Goal: Task Accomplishment & Management: Manage account settings

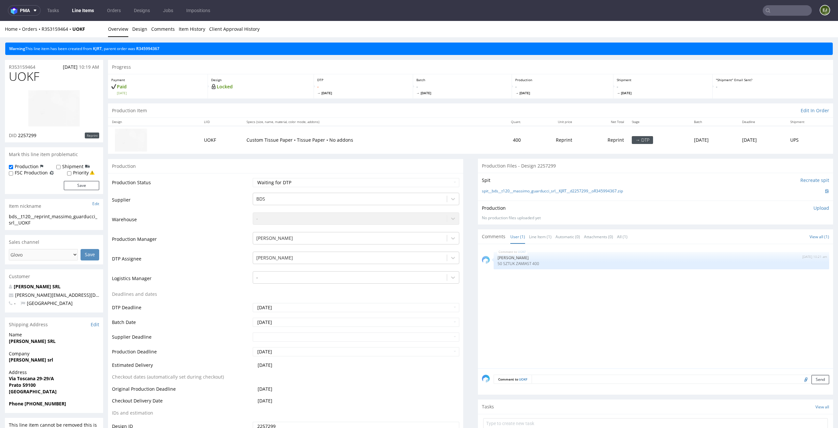
click at [416, 69] on div "Progress" at bounding box center [470, 67] width 725 height 14
click at [537, 236] on link "Line Item (1)" at bounding box center [540, 237] width 23 height 14
click at [431, 184] on select "Waiting for Artwork Waiting for Diecut Waiting for Mockup Waiting for DTP Waiti…" at bounding box center [356, 182] width 207 height 9
click at [253, 178] on select "Waiting for Artwork Waiting for Diecut Waiting for Mockup Waiting for DTP Waiti…" at bounding box center [356, 182] width 207 height 9
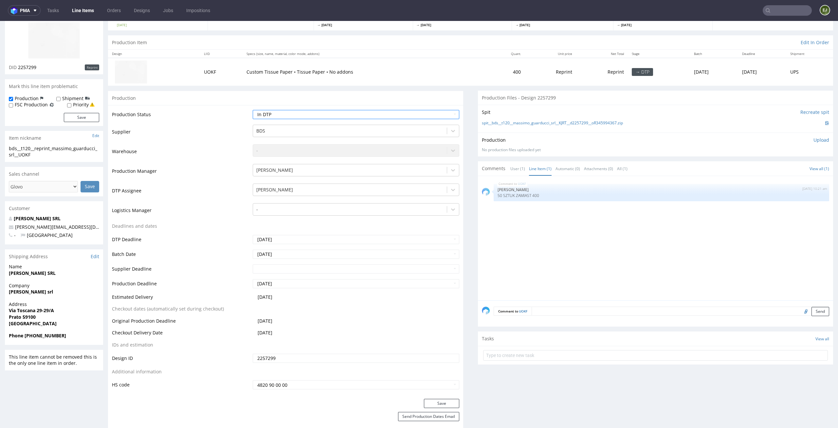
scroll to position [112, 0]
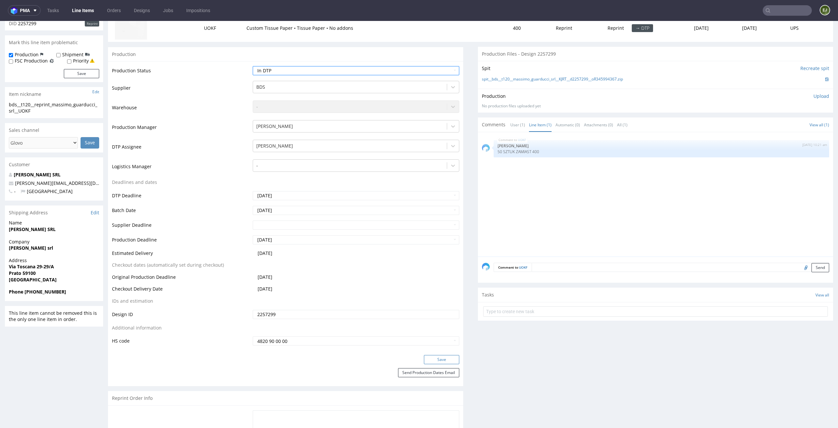
click at [443, 358] on button "Save" at bounding box center [441, 359] width 35 height 9
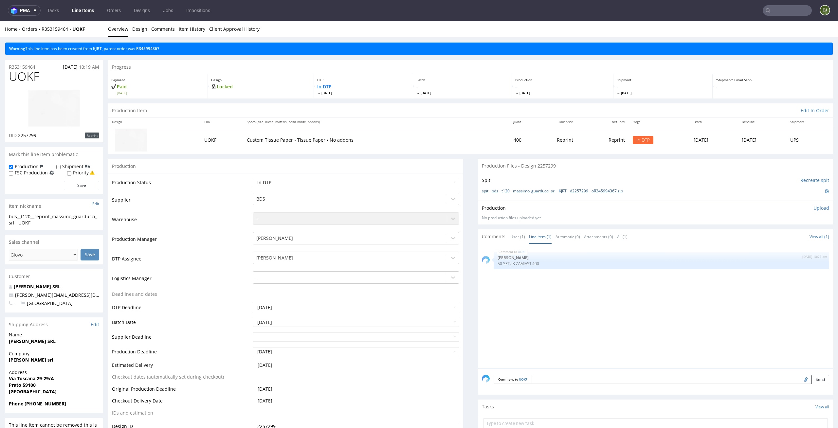
click at [507, 189] on link "spit__bds__t120__massimo_guarducci_srl__KJRT__d2257299__oR345994367.zip" at bounding box center [552, 192] width 141 height 6
drag, startPoint x: 42, startPoint y: 77, endPoint x: 0, endPoint y: 77, distance: 41.6
copy span "UOKF"
click at [446, 184] on select "Waiting for Artwork Waiting for Diecut Waiting for Mockup Waiting for DTP Waiti…" at bounding box center [356, 182] width 207 height 9
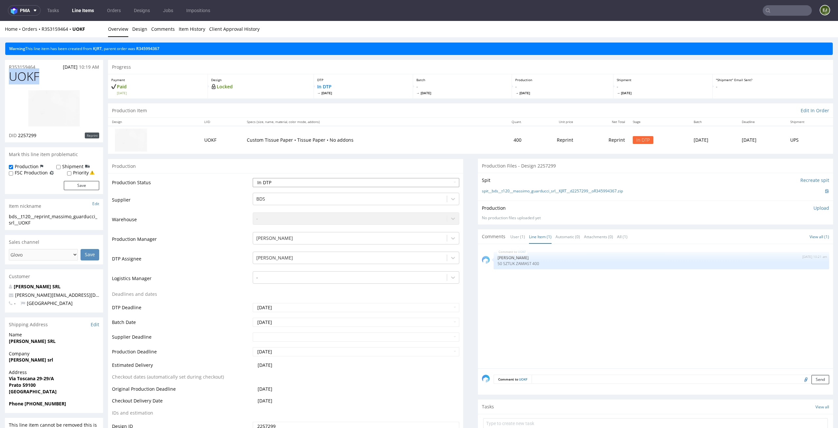
select select "dtp_ca_needed"
click at [253, 178] on select "Waiting for Artwork Waiting for Diecut Waiting for Mockup Waiting for DTP Waiti…" at bounding box center [356, 182] width 207 height 9
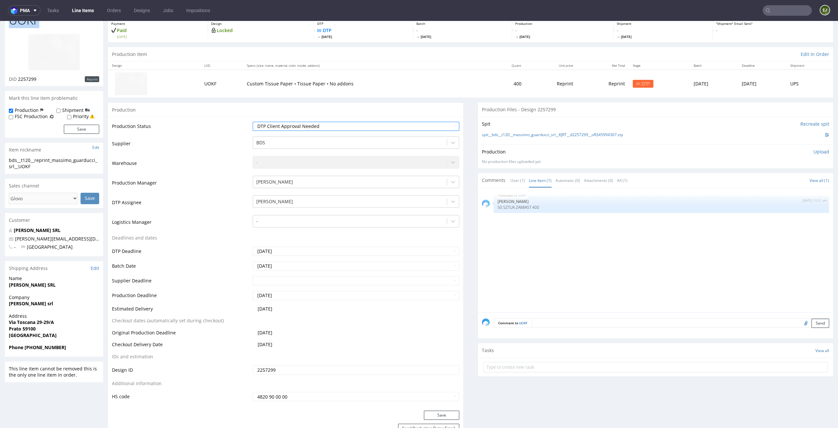
scroll to position [113, 0]
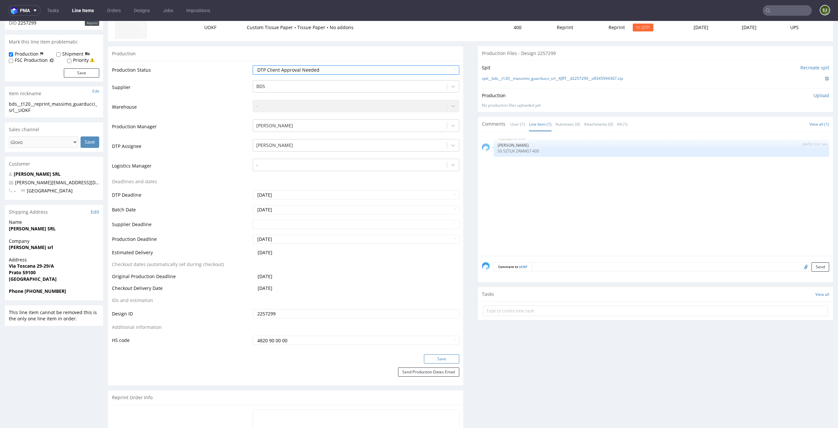
click at [430, 360] on button "Save" at bounding box center [441, 359] width 35 height 9
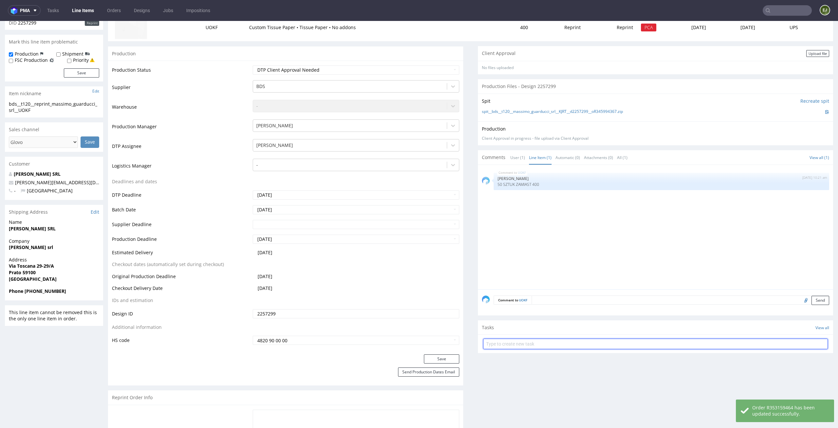
click at [532, 345] on input "text" at bounding box center [655, 344] width 345 height 10
type input "express non auto pca"
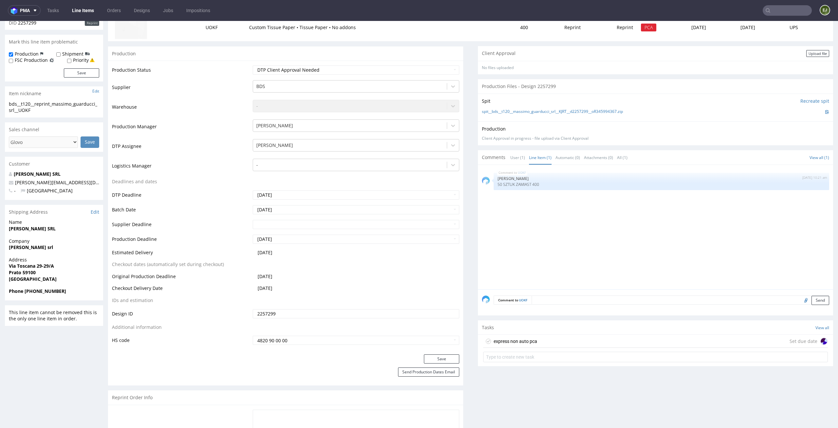
click at [532, 343] on div "express non auto pca Set due date" at bounding box center [655, 341] width 345 height 13
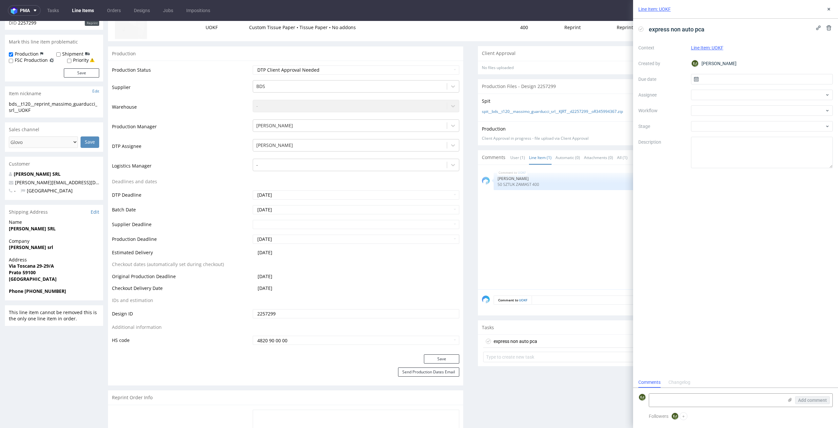
scroll to position [5, 0]
click at [749, 77] on input "text" at bounding box center [762, 79] width 142 height 10
click at [762, 145] on span "15" at bounding box center [761, 145] width 5 height 7
type input "15/10/2025"
click at [765, 114] on div at bounding box center [762, 110] width 142 height 10
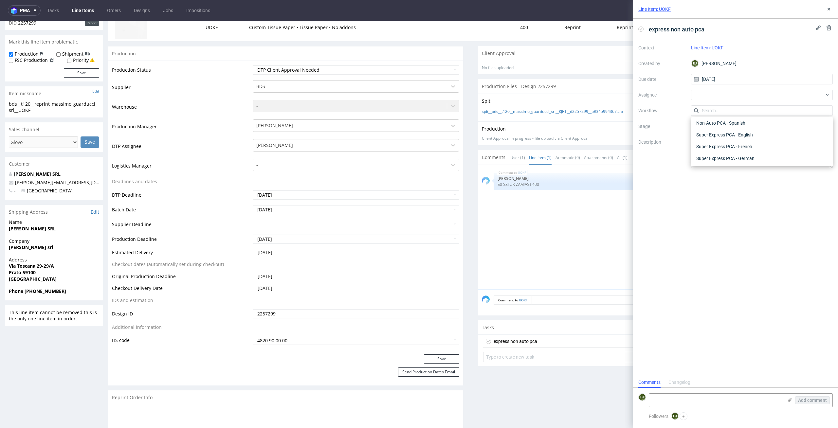
scroll to position [346, 0]
click at [773, 134] on div "Super Express PCA - English" at bounding box center [762, 136] width 137 height 12
click at [828, 8] on use at bounding box center [829, 9] width 3 height 3
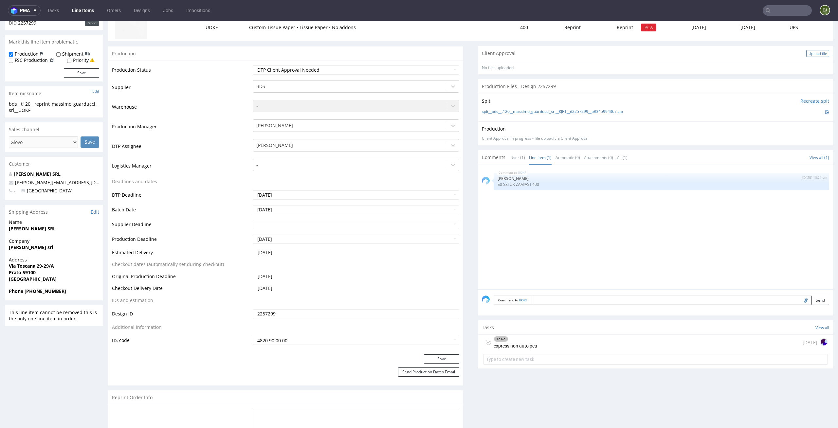
click at [813, 54] on div "Upload file" at bounding box center [817, 53] width 23 height 7
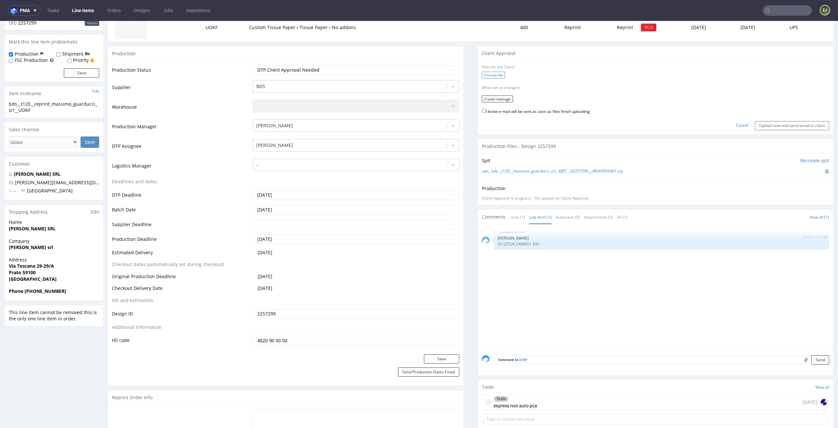
click at [487, 76] on label "Choose file" at bounding box center [493, 75] width 23 height 7
click at [0, 21] on input "Choose file" at bounding box center [0, 21] width 0 height 0
click at [503, 98] on button "Create message" at bounding box center [497, 99] width 31 height 7
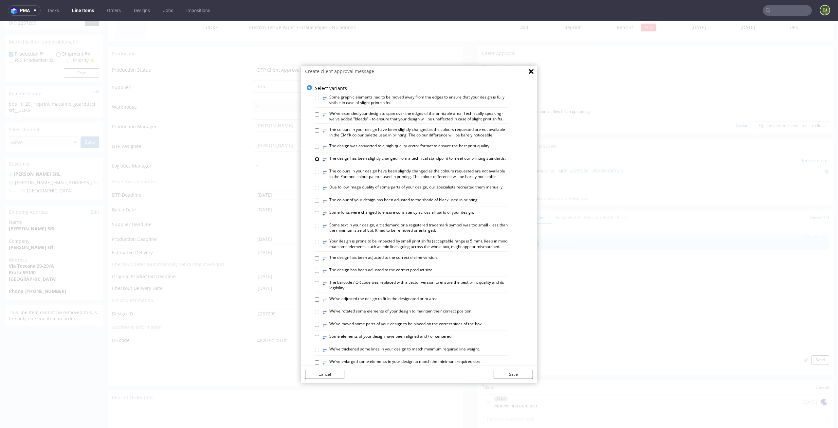
click at [315, 161] on input "⥂ The design has been slightly changed from a technical standpoint to meet our …" at bounding box center [317, 159] width 4 height 4
checkbox input "true"
click at [309, 181] on div "Select variants ⥂ Some graphic elements had to be moved away from the edges to …" at bounding box center [419, 346] width 236 height 523
click at [322, 178] on div "⥂" at bounding box center [324, 174] width 4 height 11
click at [318, 174] on input "⥂ The colours in your design have been slightly changed as the colours requeste…" at bounding box center [317, 172] width 4 height 4
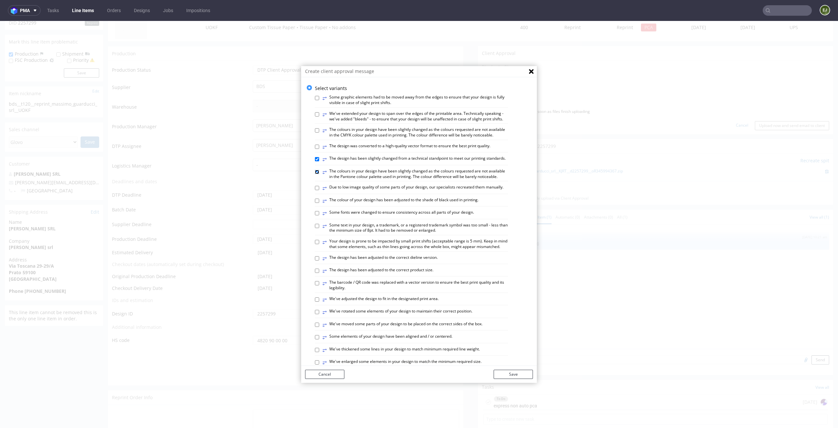
click at [315, 174] on input "⥂ The colours in your design have been slightly changed as the colours requeste…" at bounding box center [317, 172] width 4 height 4
checkbox input "false"
click at [315, 149] on input "⥂ The design was converted to a high-quality vector format to ensure the best p…" at bounding box center [317, 147] width 4 height 4
checkbox input "true"
click at [315, 228] on input "⥂ Some text in your design, a trademark, or a registered trademark symbol was t…" at bounding box center [317, 226] width 4 height 4
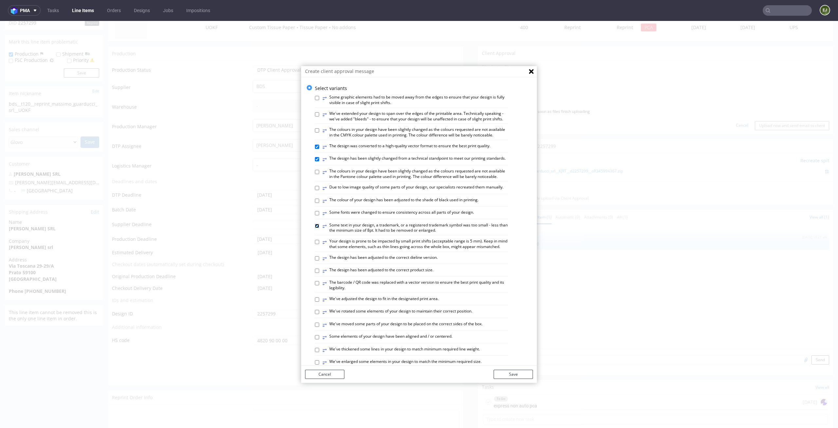
checkbox input "true"
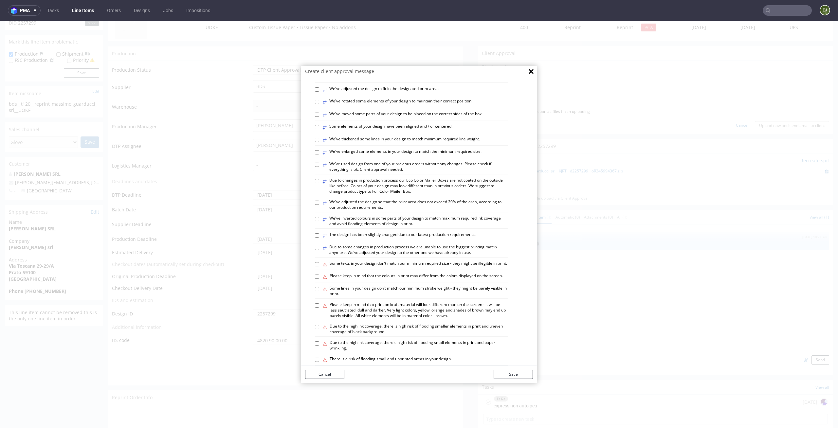
scroll to position [268, 0]
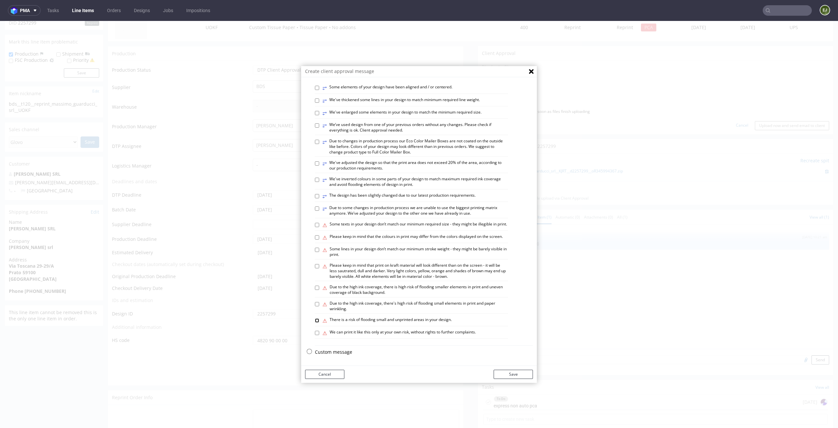
click at [315, 320] on input "⚠ There is a risk of flooding small and unprinted areas in your design." at bounding box center [317, 321] width 4 height 4
checkbox input "true"
click at [502, 372] on button "Save" at bounding box center [513, 374] width 39 height 9
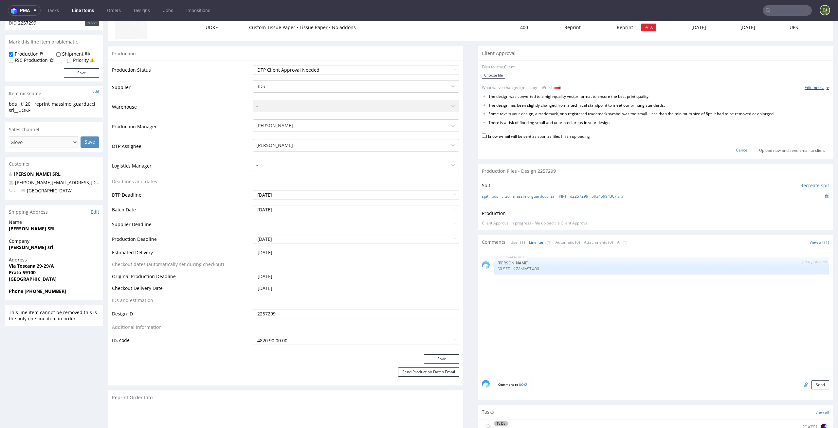
click at [808, 88] on link "Edit message" at bounding box center [817, 88] width 25 height 6
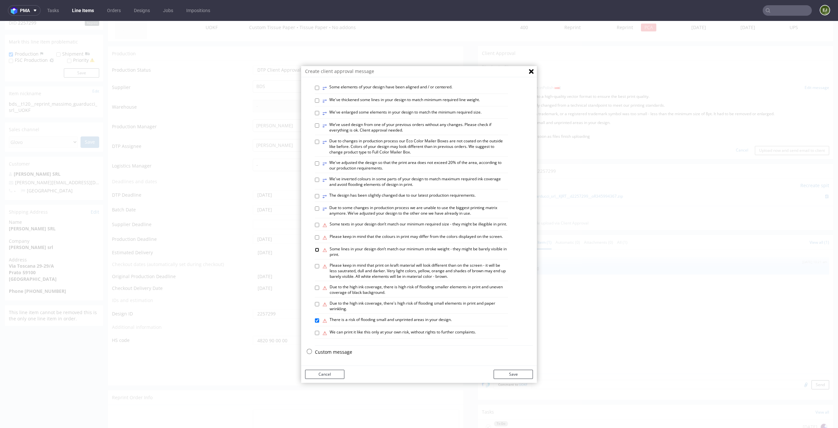
click at [315, 249] on input "⚠ Some lines in your design don’t match our minimum stroke weight - they might …" at bounding box center [317, 250] width 4 height 4
checkbox input "true"
click at [510, 373] on button "Save" at bounding box center [513, 374] width 39 height 9
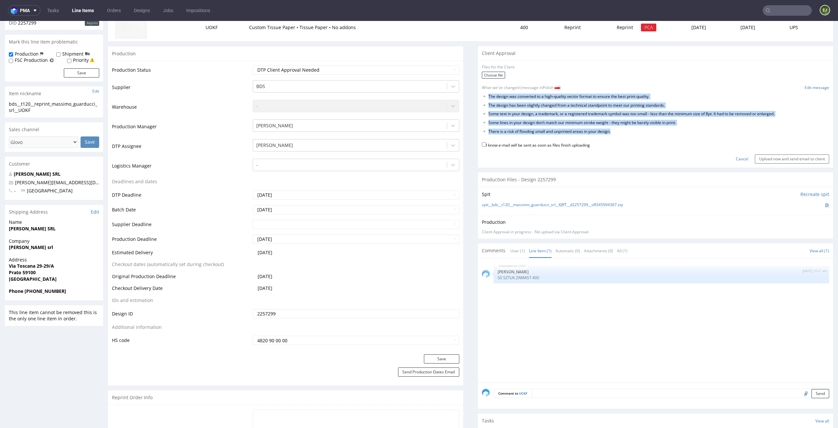
drag, startPoint x: 626, startPoint y: 132, endPoint x: 482, endPoint y: 94, distance: 149.8
click at [482, 93] on form "Files for the Client Choose file What we've changed (message in Polish ) Edit m…" at bounding box center [655, 113] width 347 height 99
copy ul "The design was converted to a high-quality vector format to ensure the best pri…"
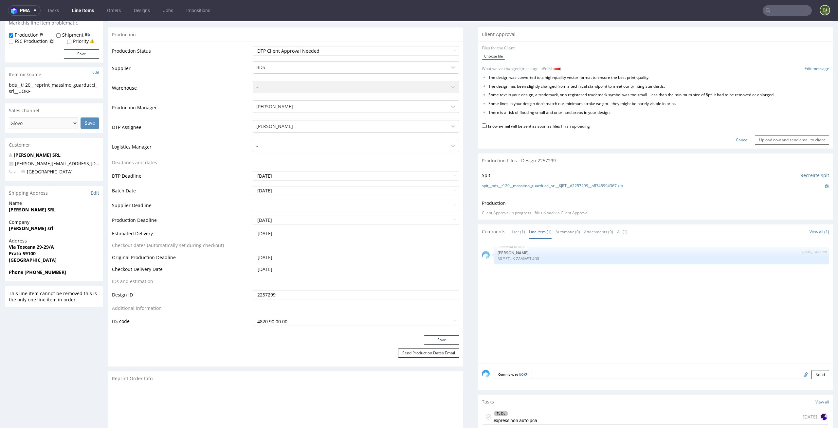
click at [530, 421] on div "To Do express non auto pca" at bounding box center [516, 417] width 44 height 15
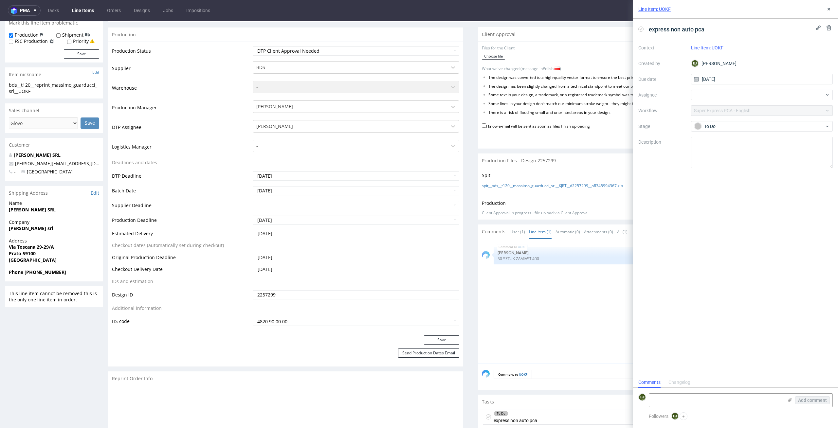
scroll to position [5, 0]
click at [677, 402] on textarea at bounding box center [716, 400] width 134 height 13
paste textarea "The design was converted to a high-quality vector format to ensure the best pri…"
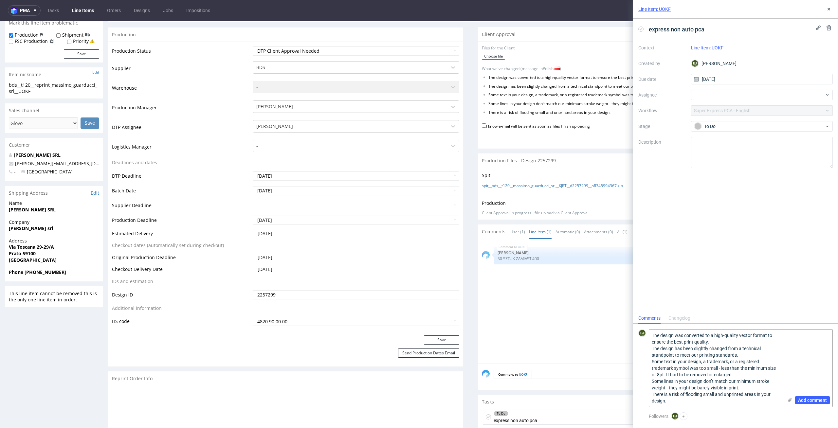
drag, startPoint x: 740, startPoint y: 353, endPoint x: 643, endPoint y: 350, distance: 97.6
click at [643, 350] on div "EJ The design was converted to a high-quality vector format to ensure the best …" at bounding box center [735, 368] width 194 height 78
click at [651, 349] on textarea "The design was converted to a high-quality vector format to ensure the best pri…" at bounding box center [716, 375] width 134 height 64
paste textarea "The design has been slightly changed from a technical standpoint to meet our pr…"
type textarea "The design has been slightly changed from a technical standpoint to meet our pr…"
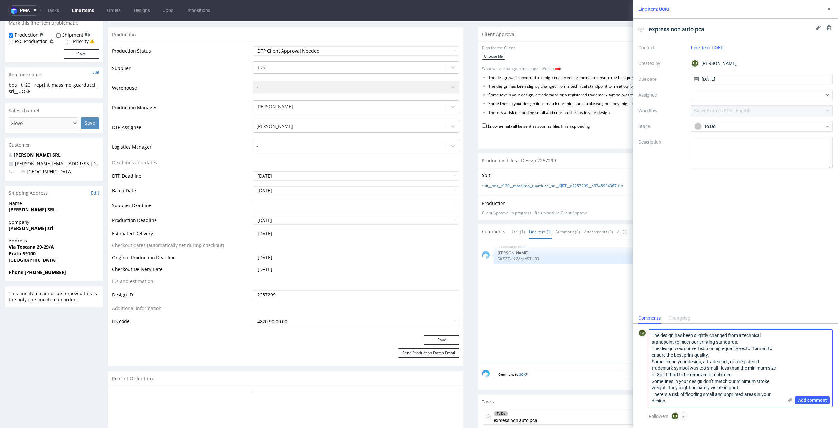
click at [789, 399] on use at bounding box center [790, 400] width 4 height 4
click at [0, 0] on input "file" at bounding box center [0, 0] width 0 height 0
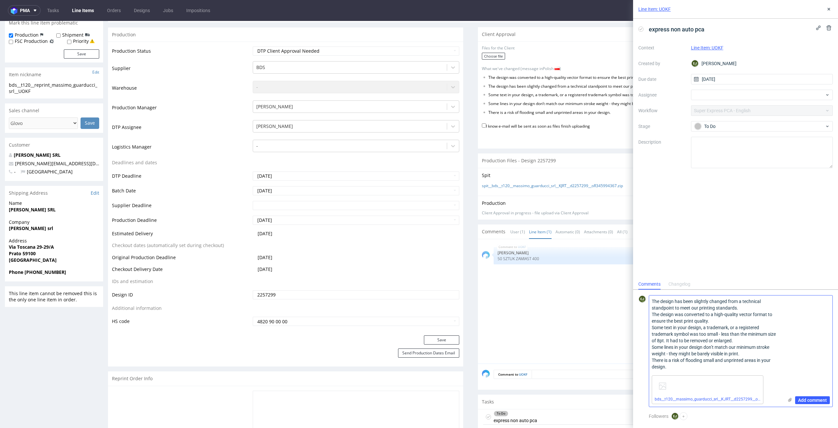
click at [813, 404] on div "Add comment" at bounding box center [807, 351] width 49 height 111
click at [824, 398] on span "Add comment" at bounding box center [812, 400] width 29 height 5
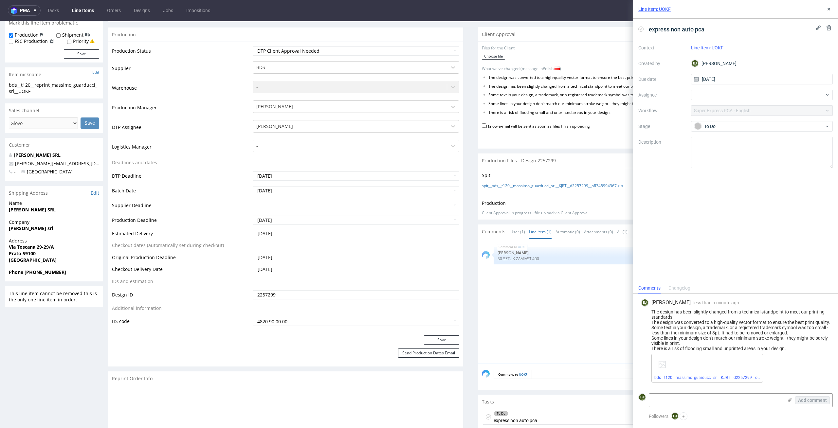
click at [83, 7] on link "Line Items" at bounding box center [83, 10] width 30 height 10
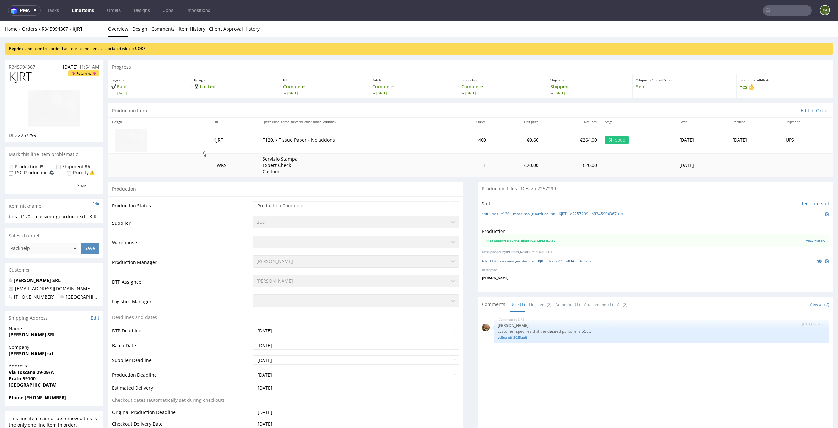
click at [587, 262] on link "bds__t120__massimo_guarducci_srl__KJRT__d2257299__oR345994367.pdf" at bounding box center [538, 261] width 112 height 5
click at [517, 336] on link "velina uff 2025.pdf" at bounding box center [662, 337] width 328 height 5
click at [490, 137] on td "€0.66" at bounding box center [516, 139] width 52 height 27
click at [58, 104] on img at bounding box center [54, 108] width 52 height 37
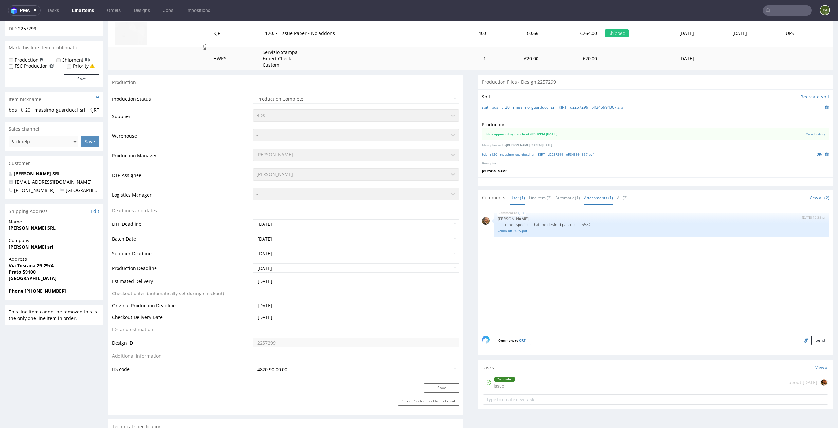
scroll to position [148, 0]
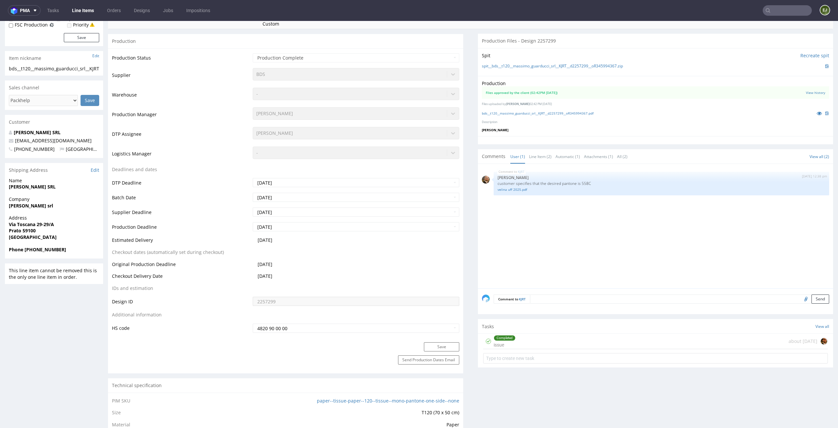
click at [564, 336] on div "Completed issue about 1 month ago" at bounding box center [655, 341] width 345 height 15
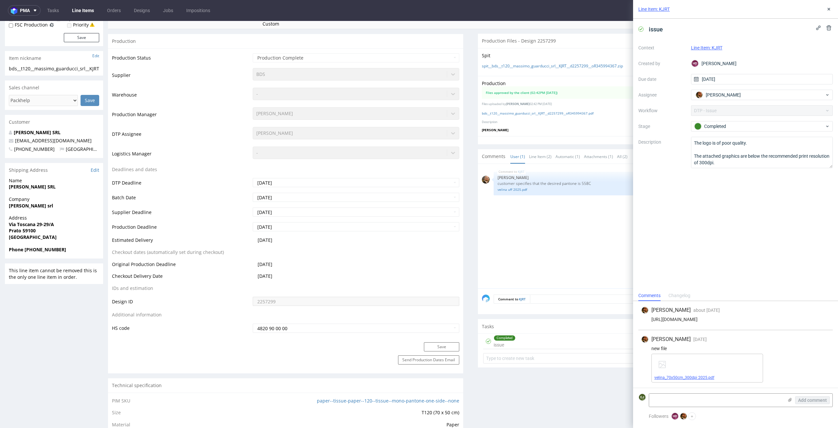
click at [691, 375] on span "velina_70x50cm_300dpi 2025.pdf" at bounding box center [707, 377] width 106 height 5
click at [683, 378] on link "velina_70x50cm_300dpi 2025.pdf" at bounding box center [684, 377] width 60 height 5
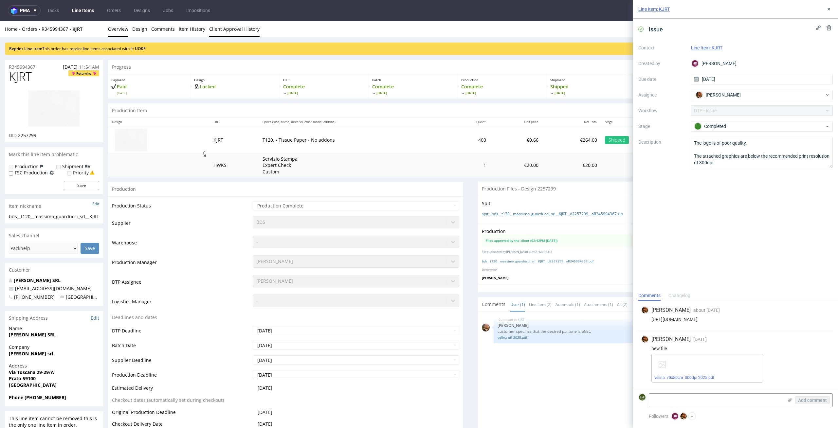
click at [243, 30] on link "Client Approval History" at bounding box center [234, 29] width 50 height 16
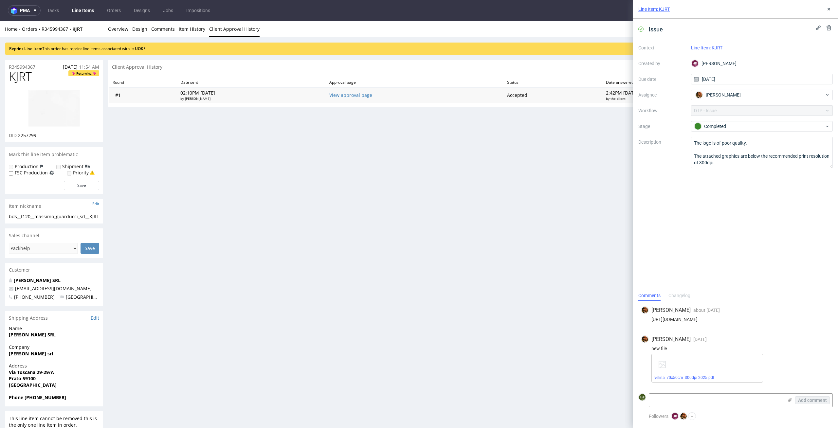
click at [351, 91] on td "View approval page" at bounding box center [414, 94] width 178 height 15
click at [351, 95] on link "View approval page" at bounding box center [350, 95] width 43 height 6
click at [121, 31] on link "Overview" at bounding box center [118, 29] width 20 height 16
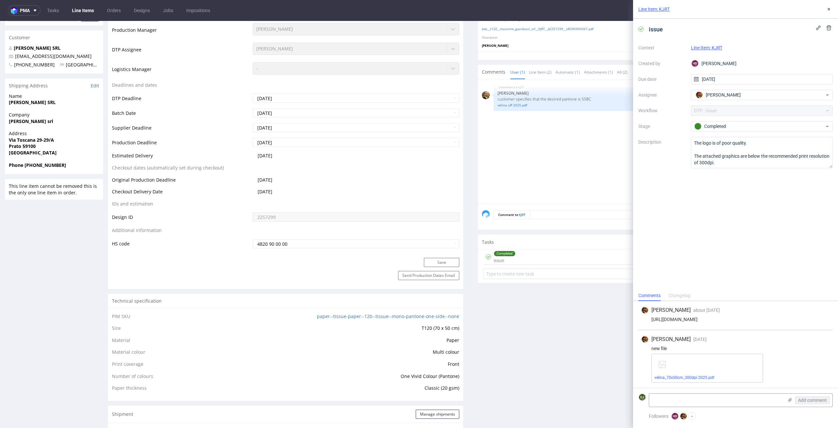
scroll to position [258, 0]
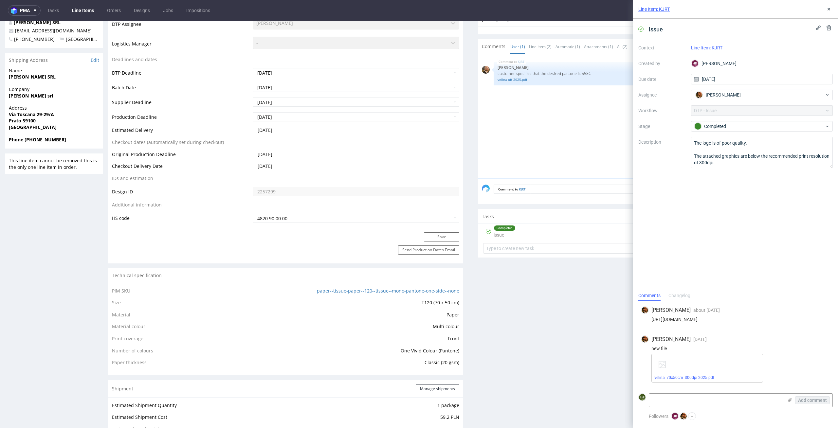
click at [685, 374] on div "velina_70x50cm_300dpi 2025.pdf" at bounding box center [707, 368] width 112 height 29
click at [683, 376] on link "velina_70x50cm_300dpi 2025.pdf" at bounding box center [684, 377] width 60 height 5
click at [505, 81] on link "velina uff 2025.pdf" at bounding box center [662, 79] width 328 height 5
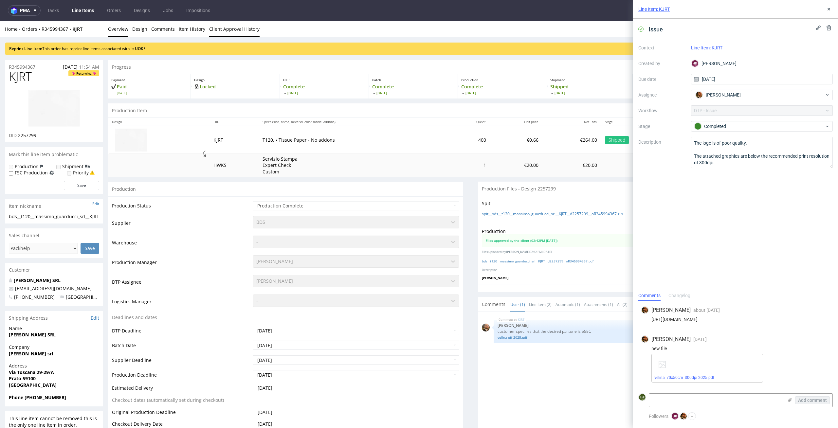
click at [227, 30] on link "Client Approval History" at bounding box center [234, 29] width 50 height 16
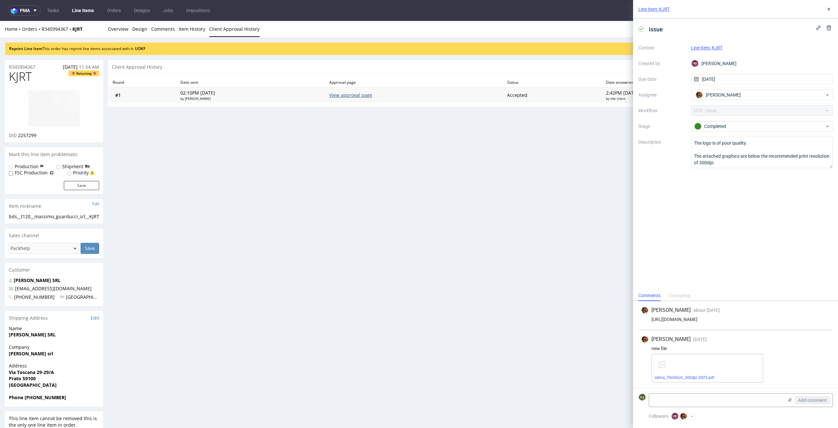
click at [372, 94] on link "View approval page" at bounding box center [350, 95] width 43 height 6
click at [125, 31] on link "Overview" at bounding box center [118, 29] width 20 height 16
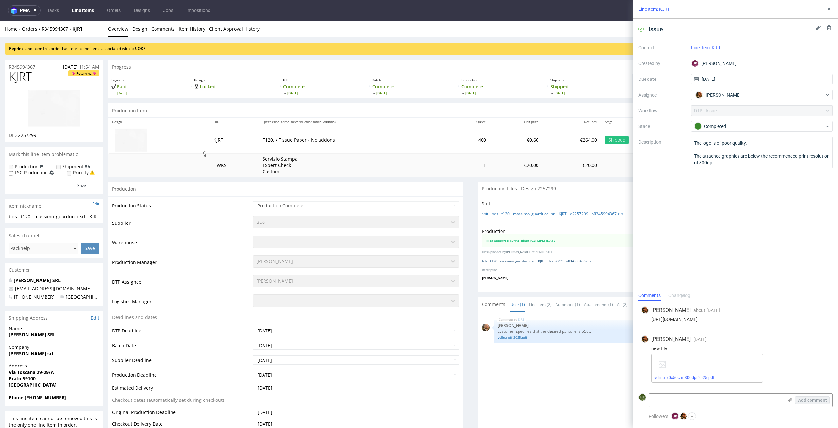
click at [556, 259] on link "bds__t120__massimo_guarducci_srl__KJRT__d2257299__oR345994367.pdf" at bounding box center [538, 261] width 112 height 5
click at [493, 108] on div "Production Item Edit In Order" at bounding box center [470, 110] width 725 height 14
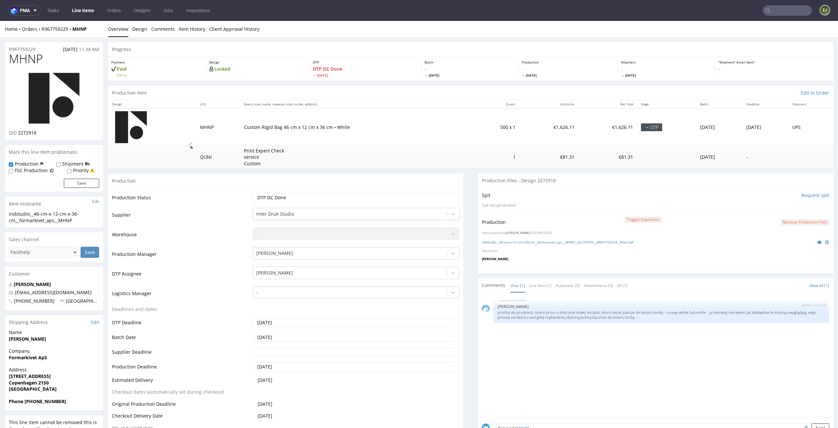
scroll to position [222, 0]
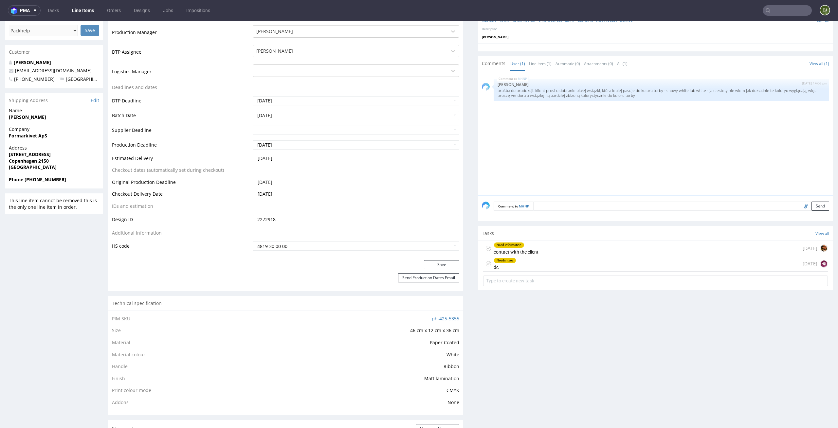
click at [543, 266] on div "Needs fixes dc today HD" at bounding box center [655, 263] width 345 height 15
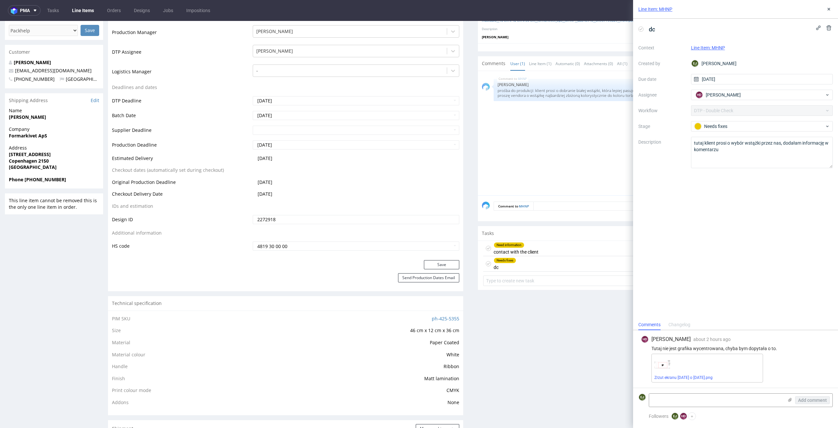
click at [530, 247] on div "Need information" at bounding box center [516, 245] width 44 height 5
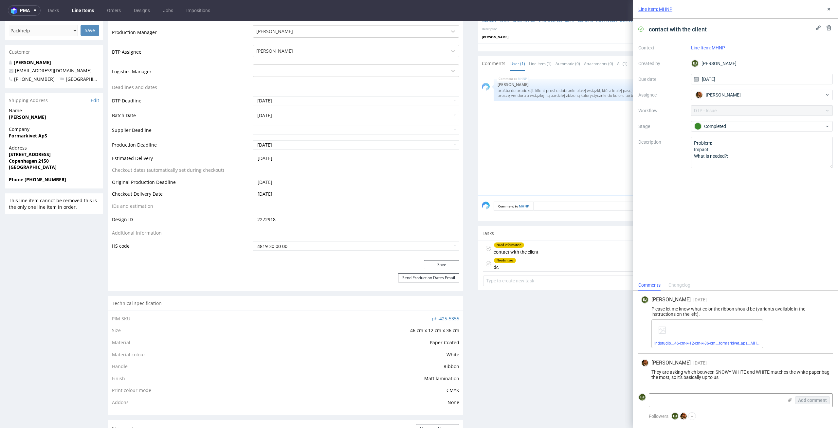
click at [486, 247] on icon at bounding box center [488, 248] width 5 height 5
click at [502, 269] on div "Needs fixes dc" at bounding box center [505, 263] width 23 height 15
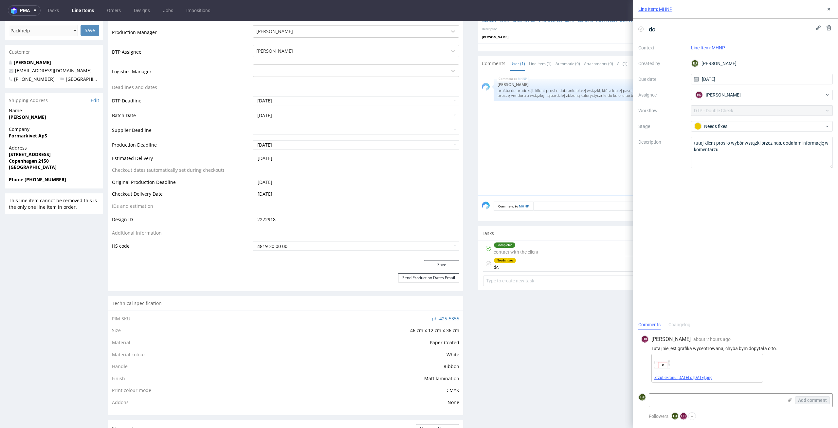
click at [701, 380] on link "Zrzut ekranu 2025-10-15 o 15.07.44.png" at bounding box center [683, 377] width 58 height 5
click at [831, 7] on icon at bounding box center [828, 9] width 5 height 5
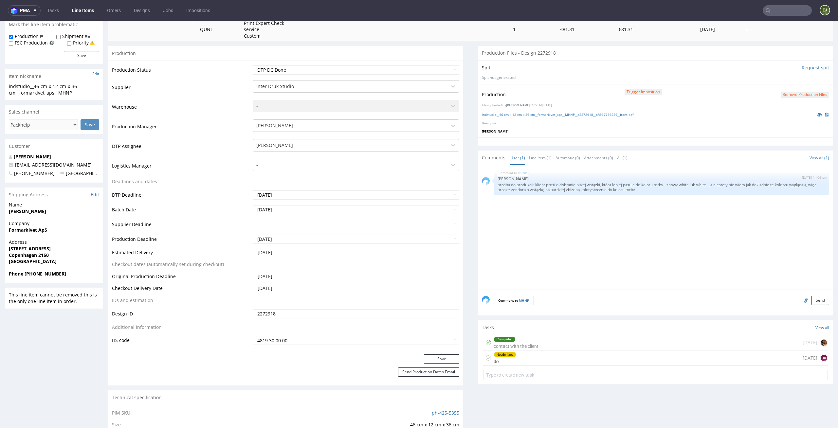
scroll to position [139, 0]
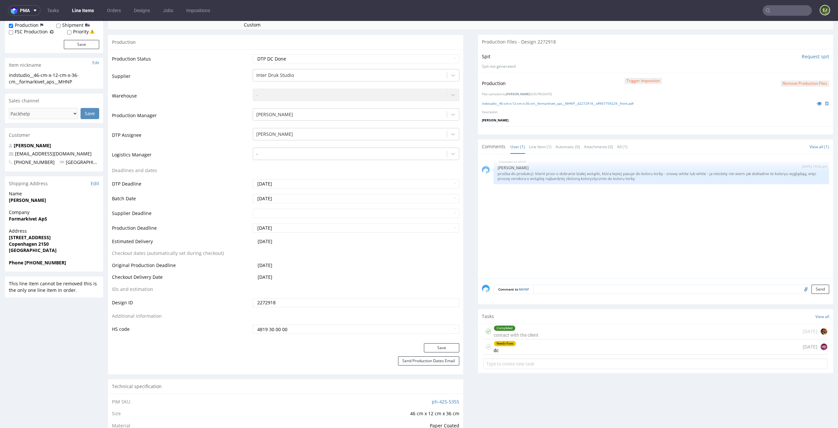
click at [520, 333] on div "Completed contact with the client" at bounding box center [516, 331] width 45 height 15
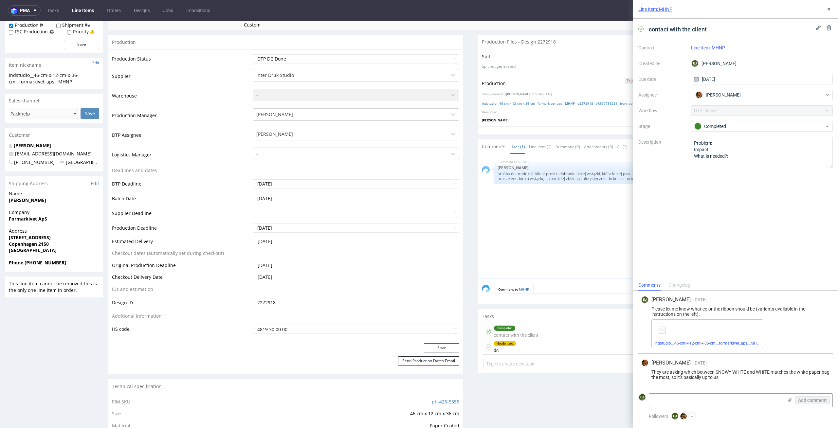
click at [708, 346] on div "indstudio__46-cm-x-12-cm-x-36-cm__formarkivet_aps__MHNP__d2272918__oR967759229_…" at bounding box center [707, 333] width 112 height 29
click at [717, 341] on span "indstudio__46-cm-x-12-cm-x-36-cm__formarkivet_aps__MHNP__d2272918__oR967759229_…" at bounding box center [707, 343] width 106 height 5
click at [702, 345] on link "indstudio__46-cm-x-12-cm-x-36-cm__formarkivet_aps__MHNP__d2272918__oR967759229_…" at bounding box center [742, 343] width 177 height 5
